Goal: Contribute content

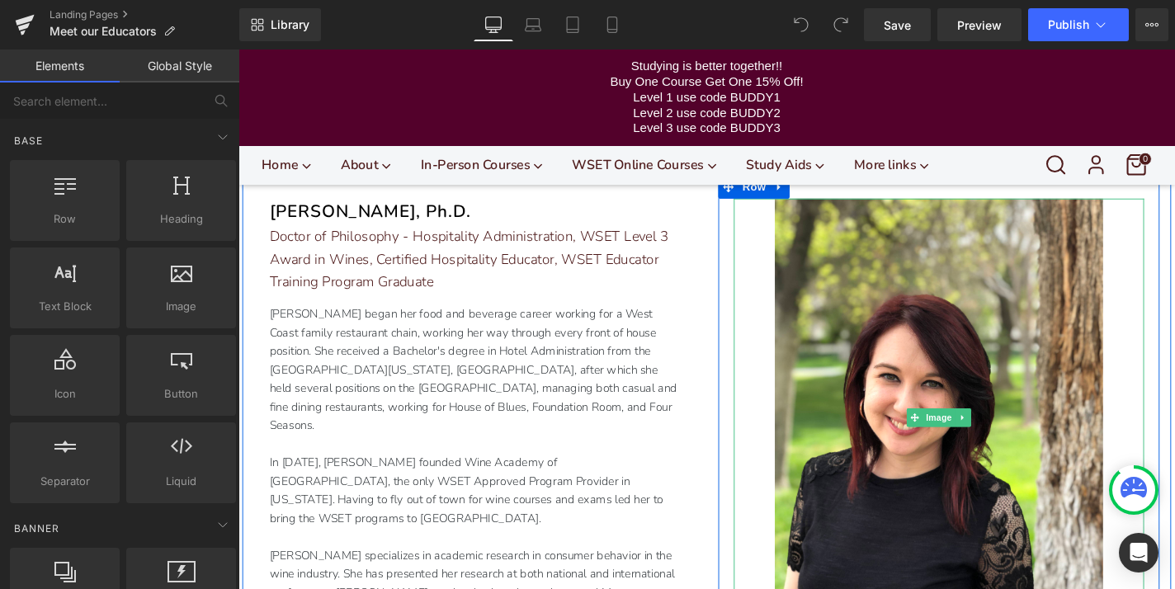
scroll to position [353, 0]
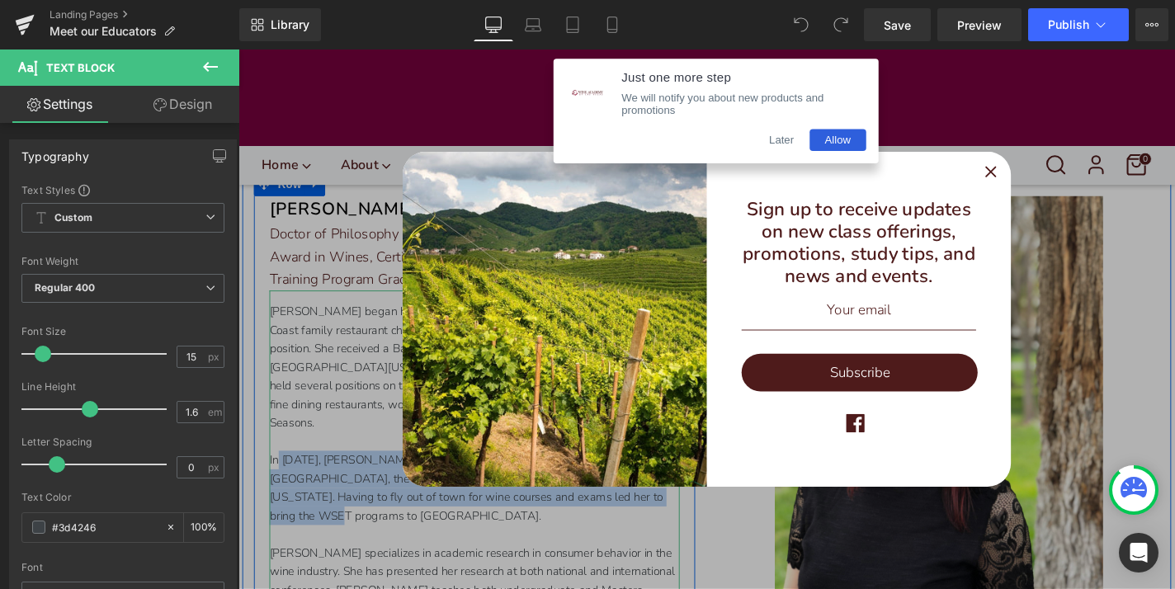
drag, startPoint x: 585, startPoint y: 511, endPoint x: 272, endPoint y: 471, distance: 316.1
click at [272, 471] on div "[PERSON_NAME] began her food and beverage career working for a West Coast famil…" at bounding box center [490, 510] width 437 height 409
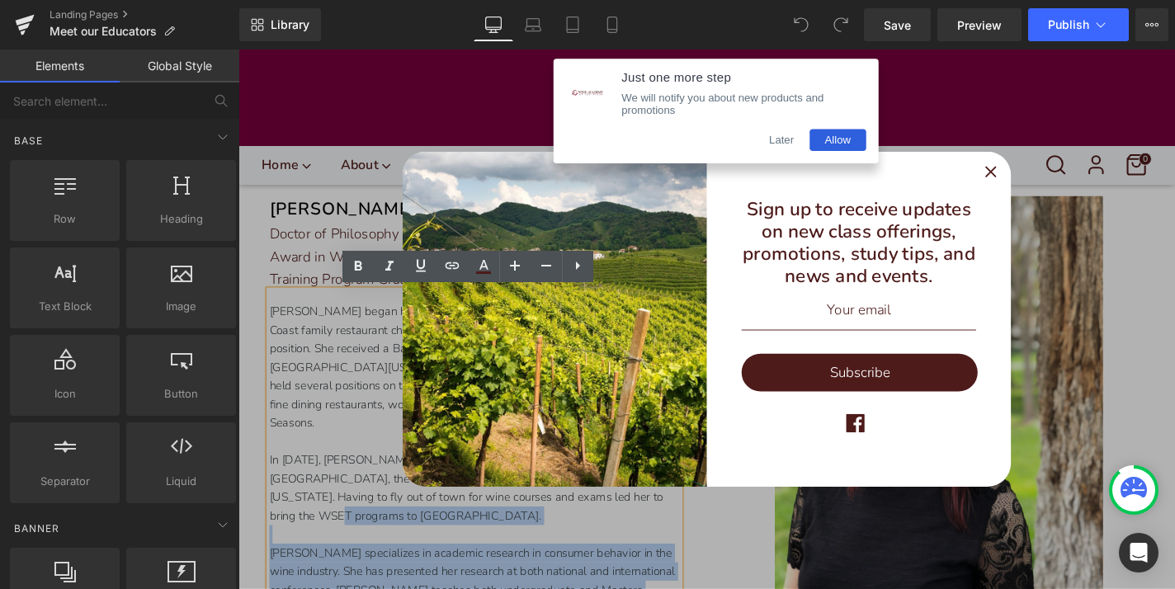
click at [1042, 175] on icon "Close" at bounding box center [1041, 180] width 10 height 10
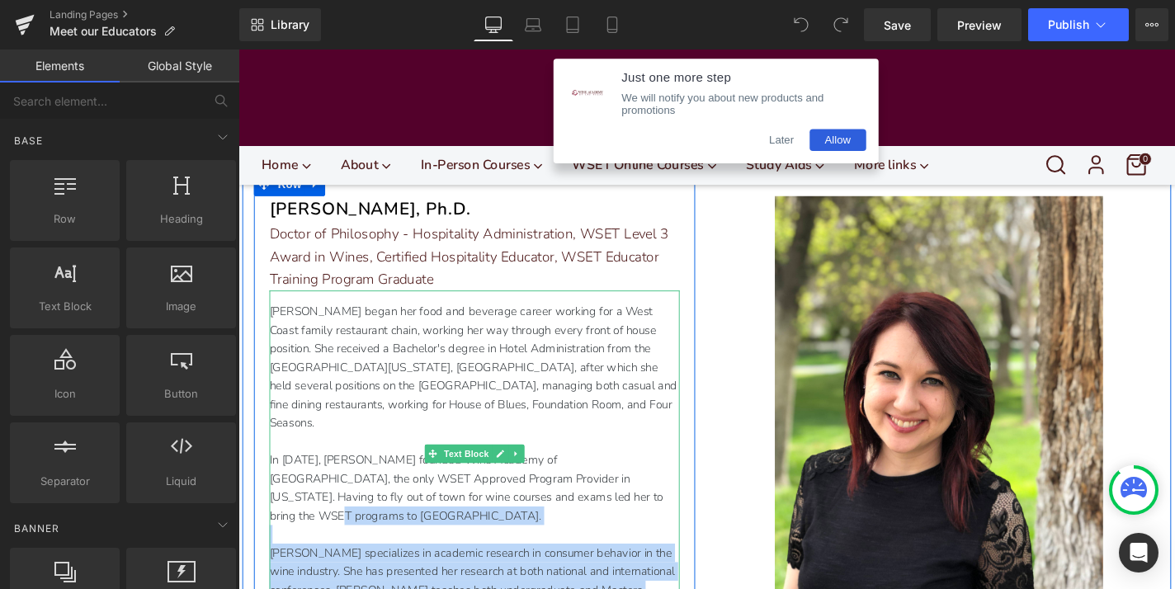
click at [613, 556] on p at bounding box center [490, 566] width 437 height 20
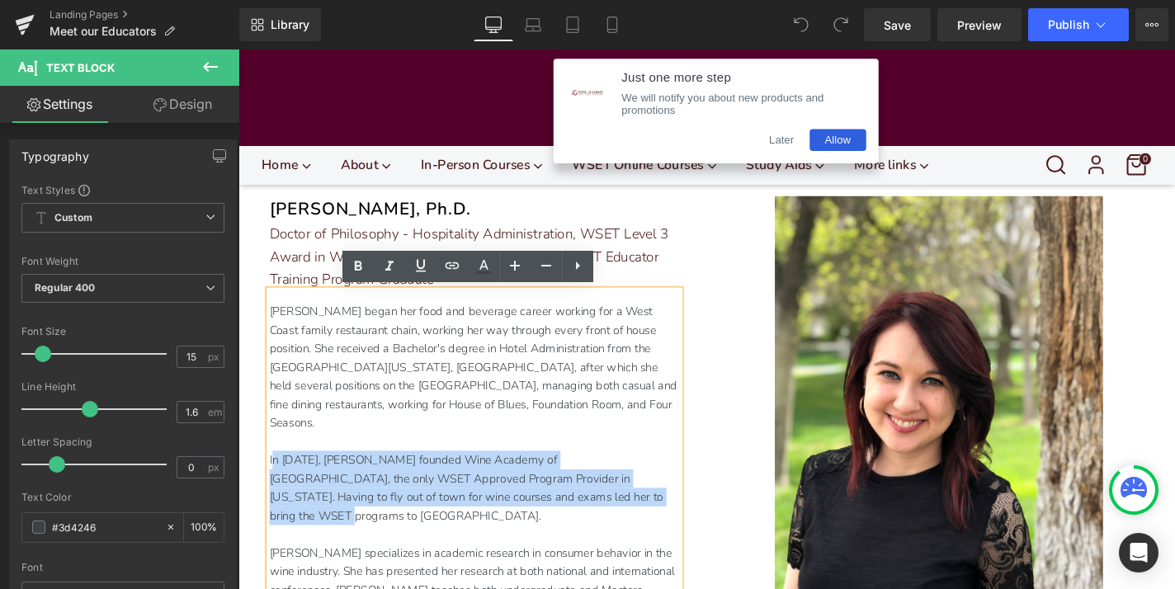
drag, startPoint x: 595, startPoint y: 508, endPoint x: 274, endPoint y: 465, distance: 324.0
click at [274, 477] on p "In [DATE], [PERSON_NAME] founded Wine Academy of [GEOGRAPHIC_DATA], the only WS…" at bounding box center [490, 516] width 437 height 79
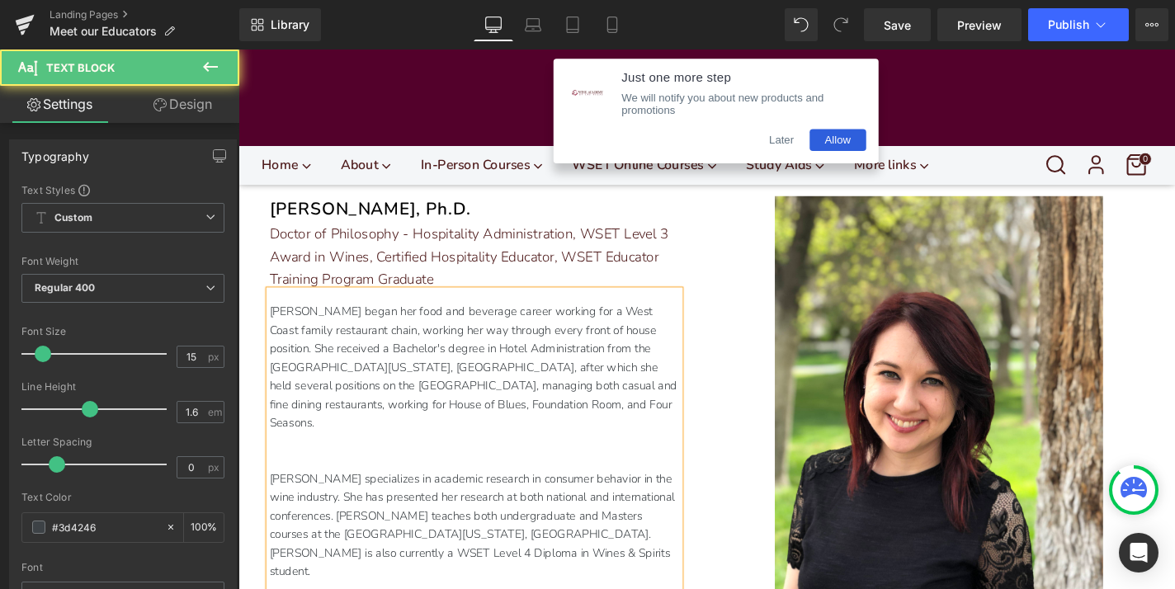
click at [291, 477] on p at bounding box center [490, 487] width 437 height 20
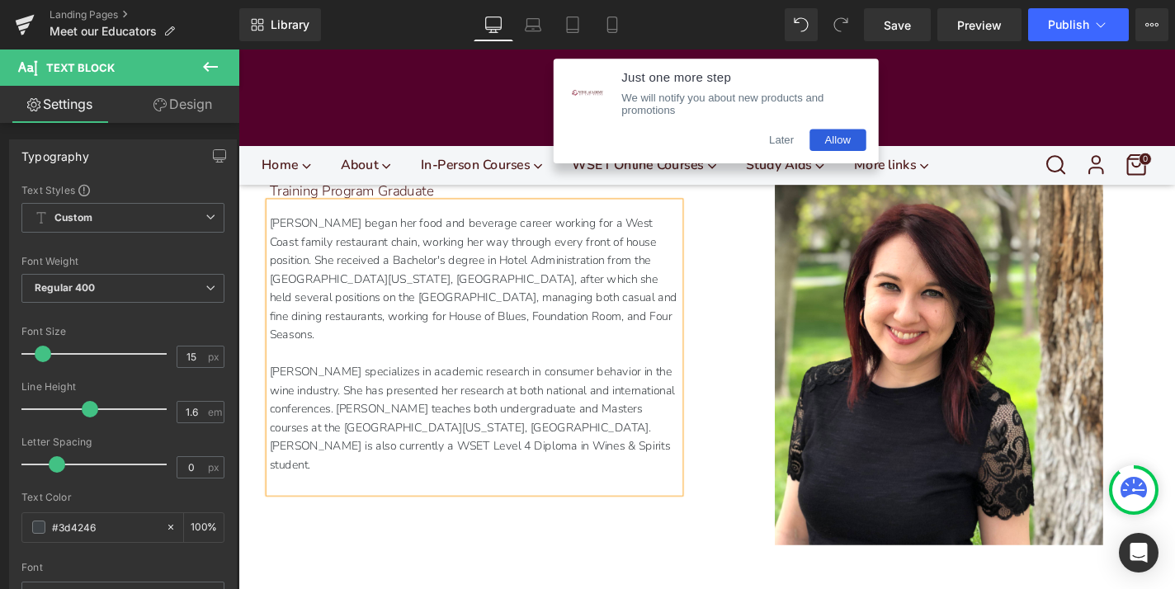
scroll to position [521, 0]
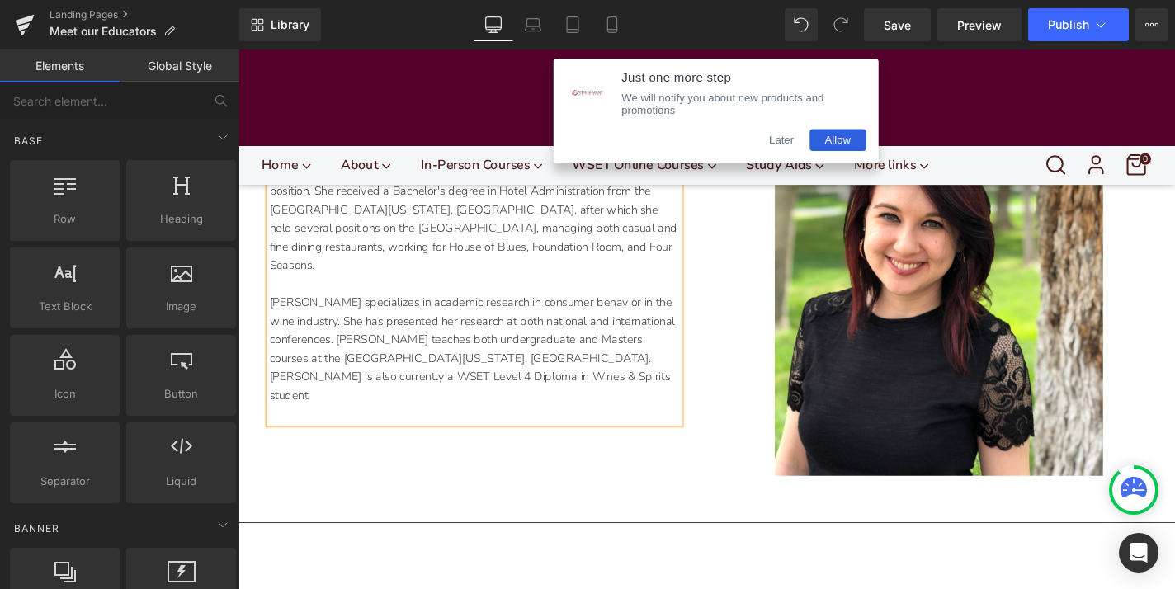
click at [815, 154] on button "Later" at bounding box center [817, 146] width 59 height 23
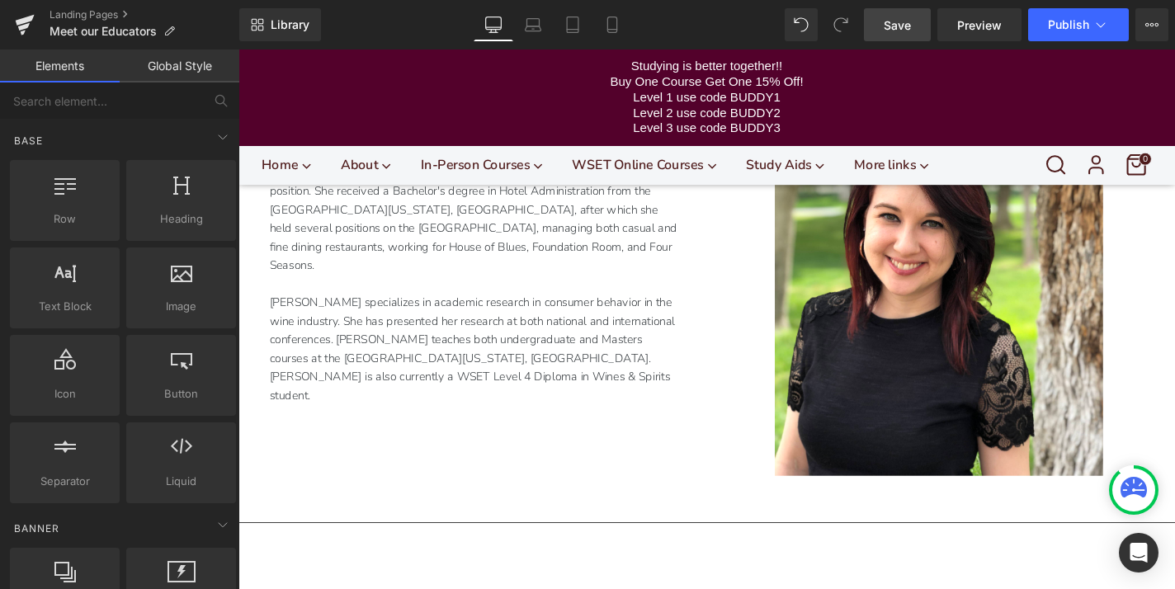
click at [905, 33] on link "Save" at bounding box center [897, 24] width 67 height 33
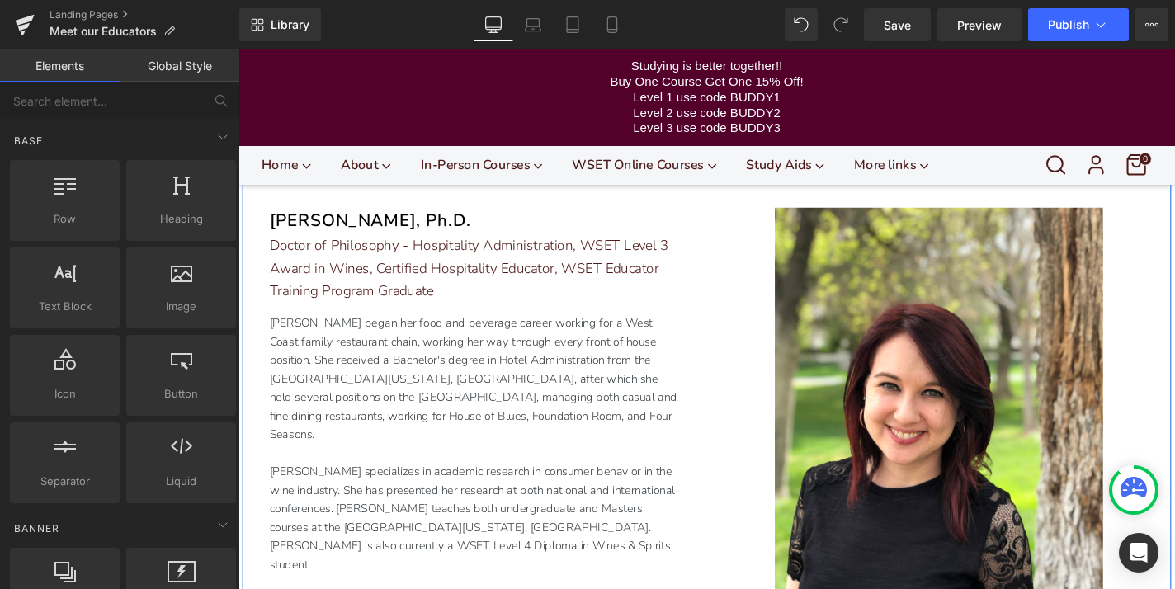
scroll to position [336, 0]
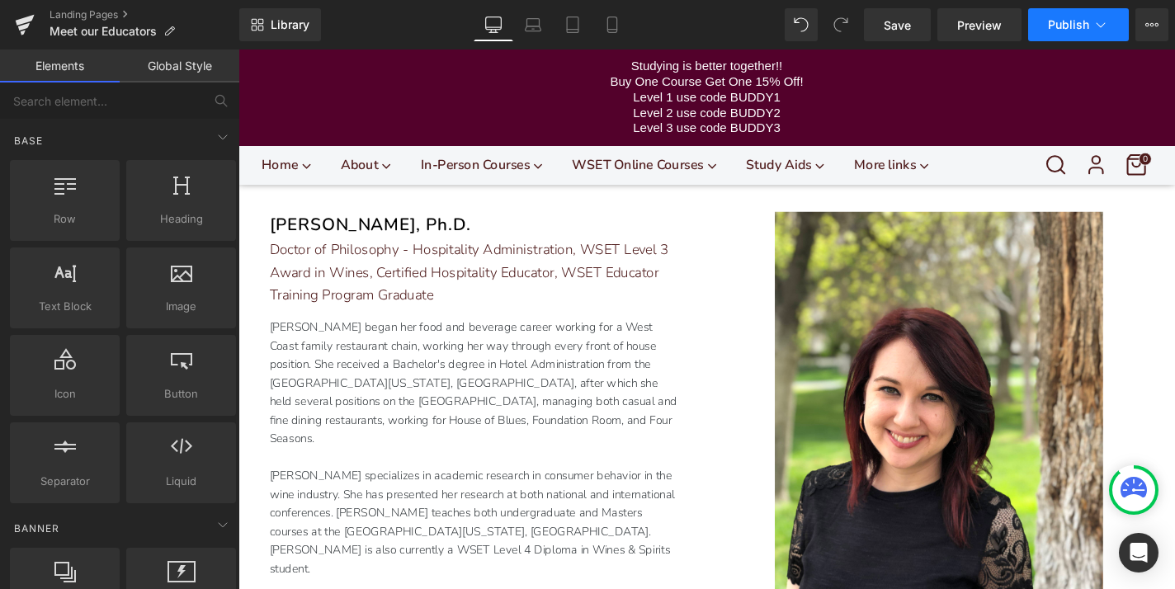
click at [1071, 28] on span "Publish" at bounding box center [1068, 24] width 41 height 13
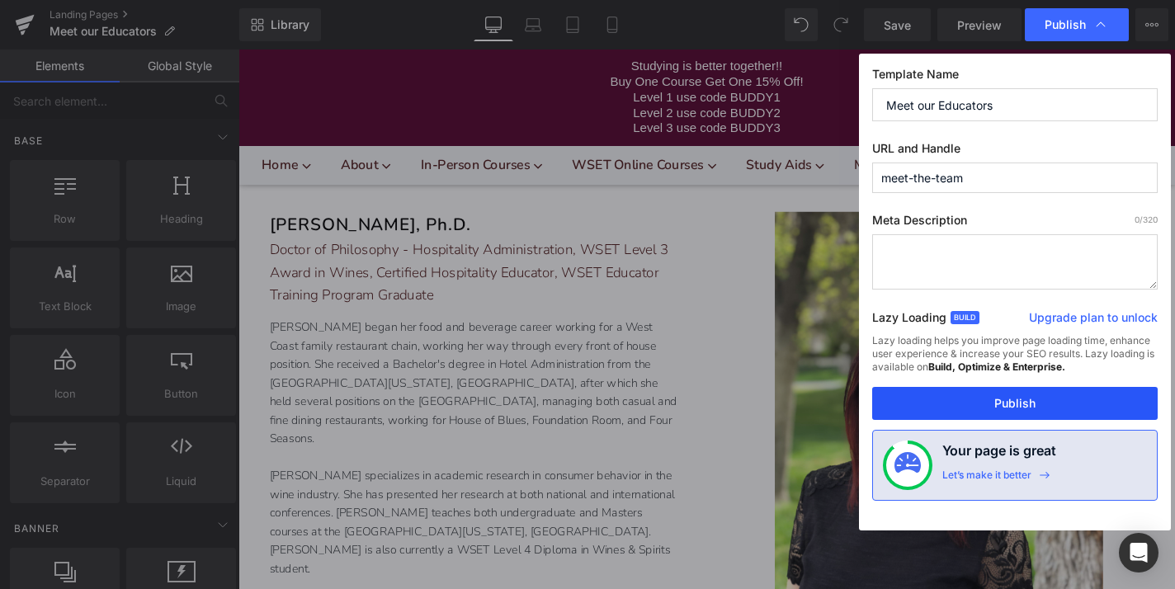
click at [979, 412] on button "Publish" at bounding box center [1015, 403] width 286 height 33
